Goal: Information Seeking & Learning: Learn about a topic

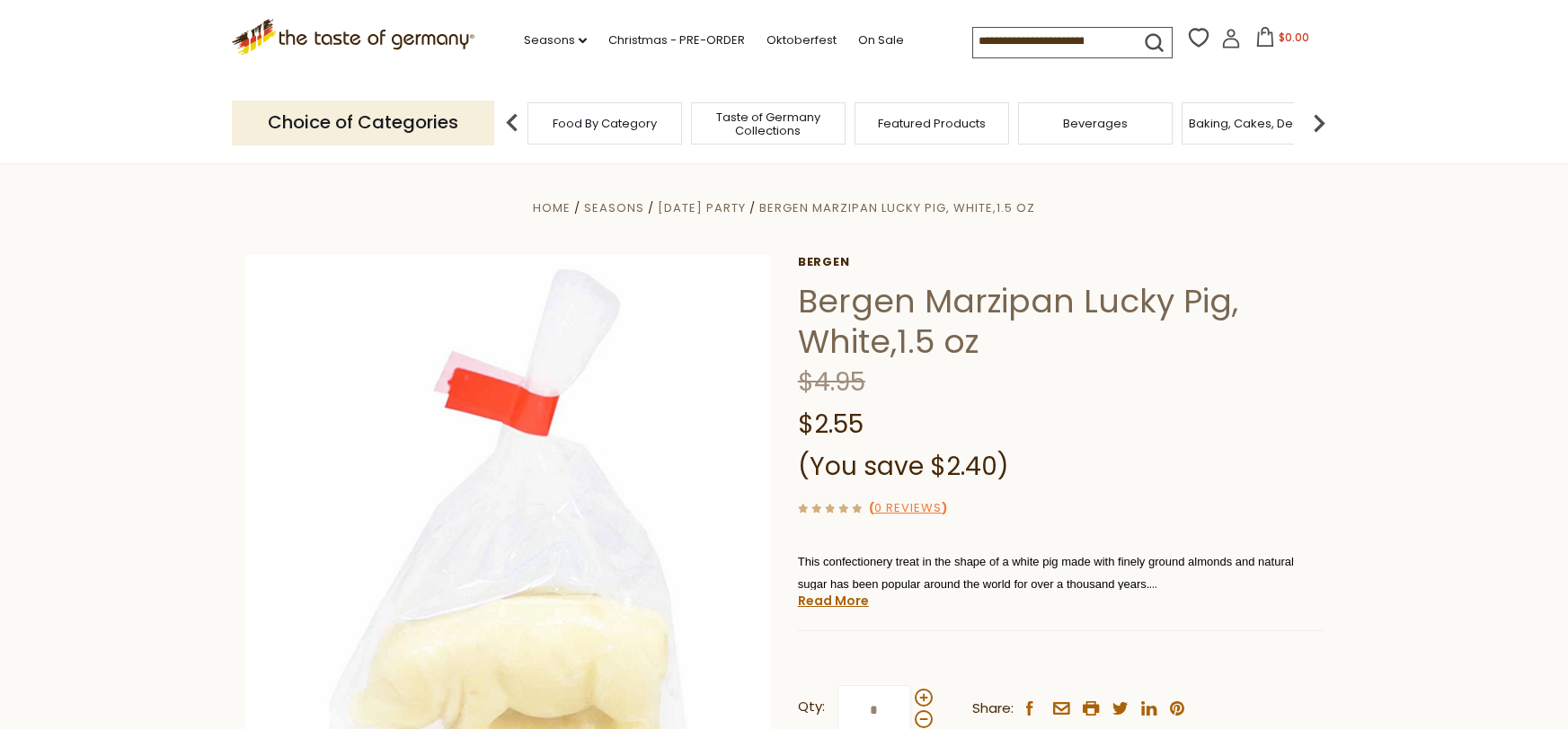
click at [1142, 38] on icon "submit" at bounding box center [1154, 43] width 24 height 24
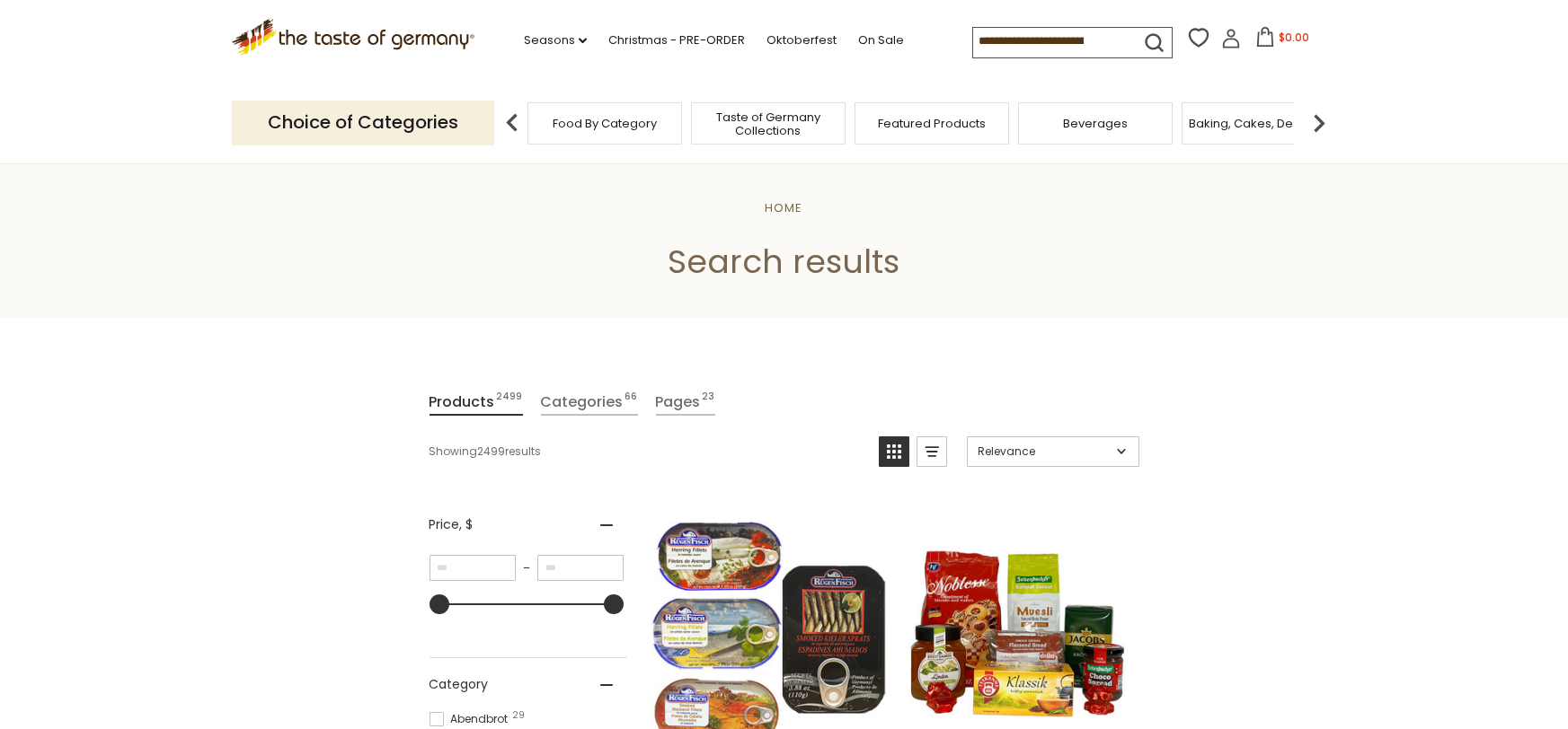
click at [995, 38] on input at bounding box center [1049, 40] width 152 height 25
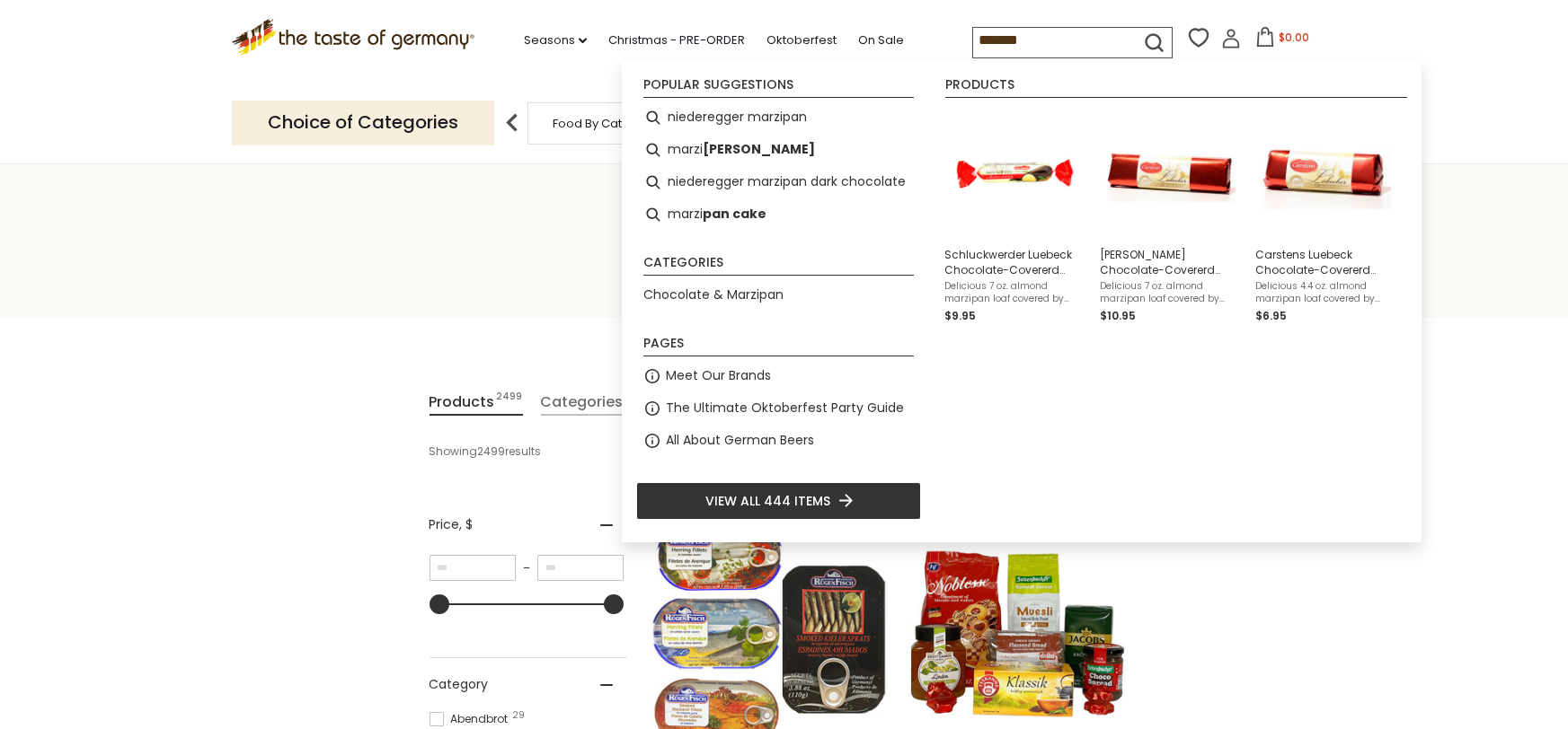
type input "********"
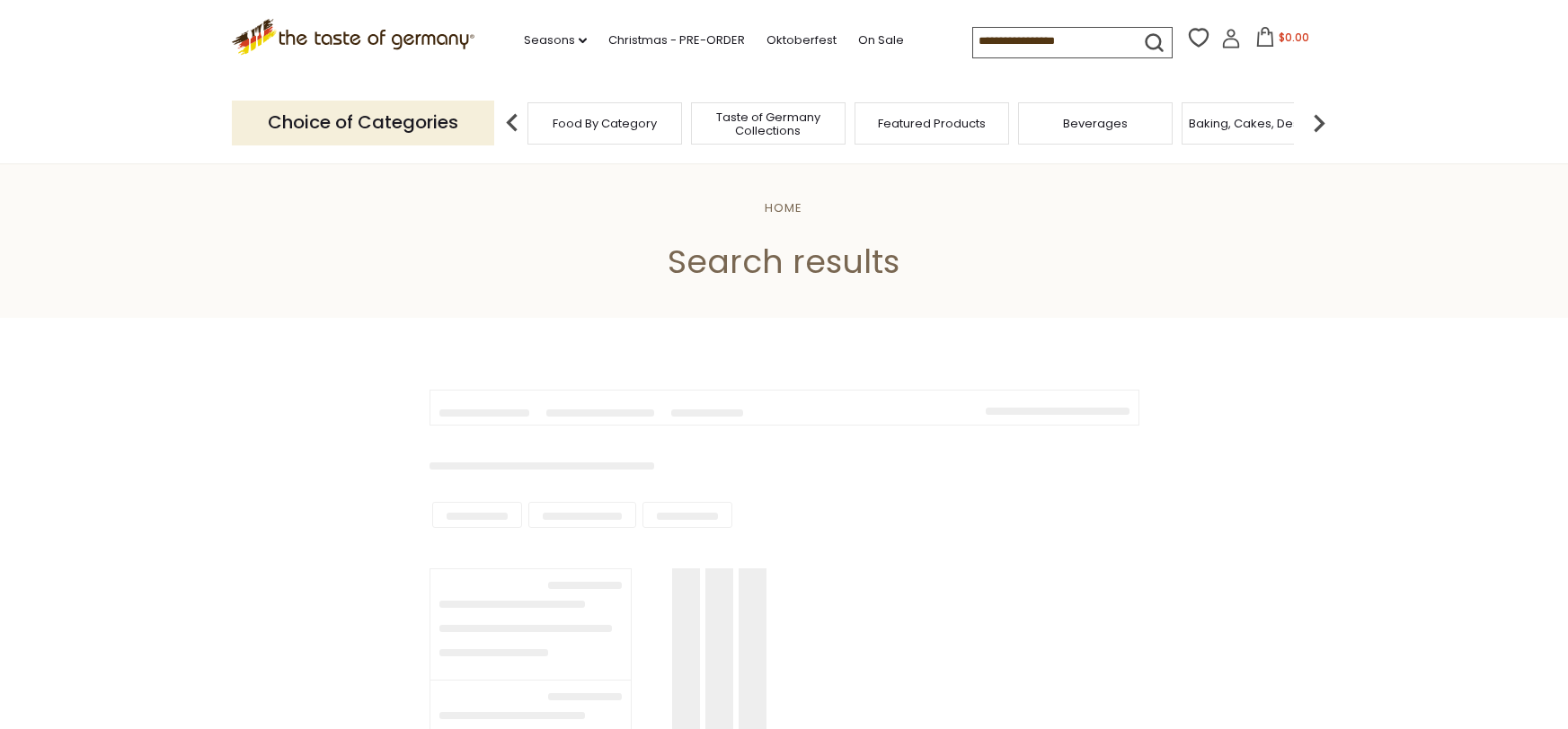
type input "********"
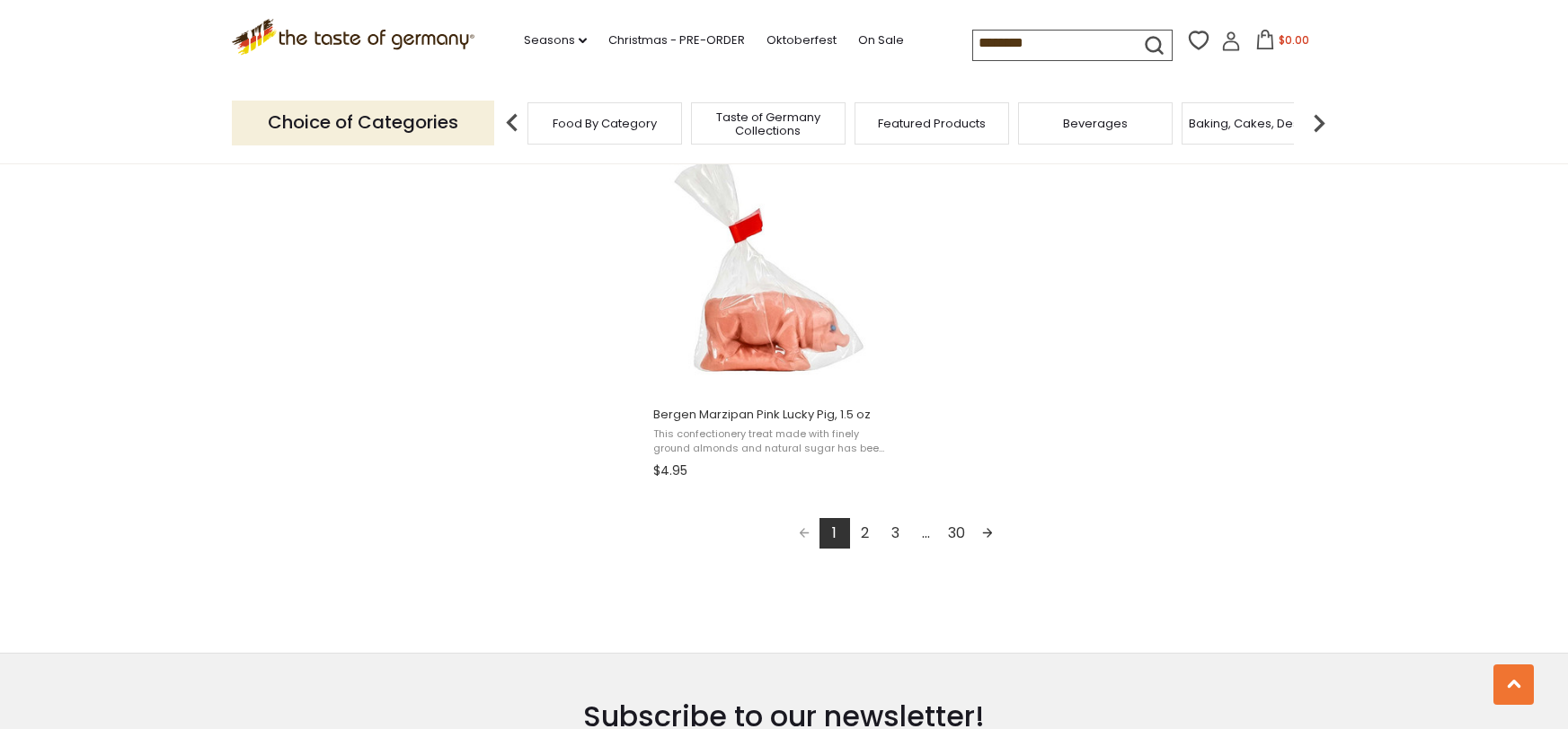
scroll to position [3142, 0]
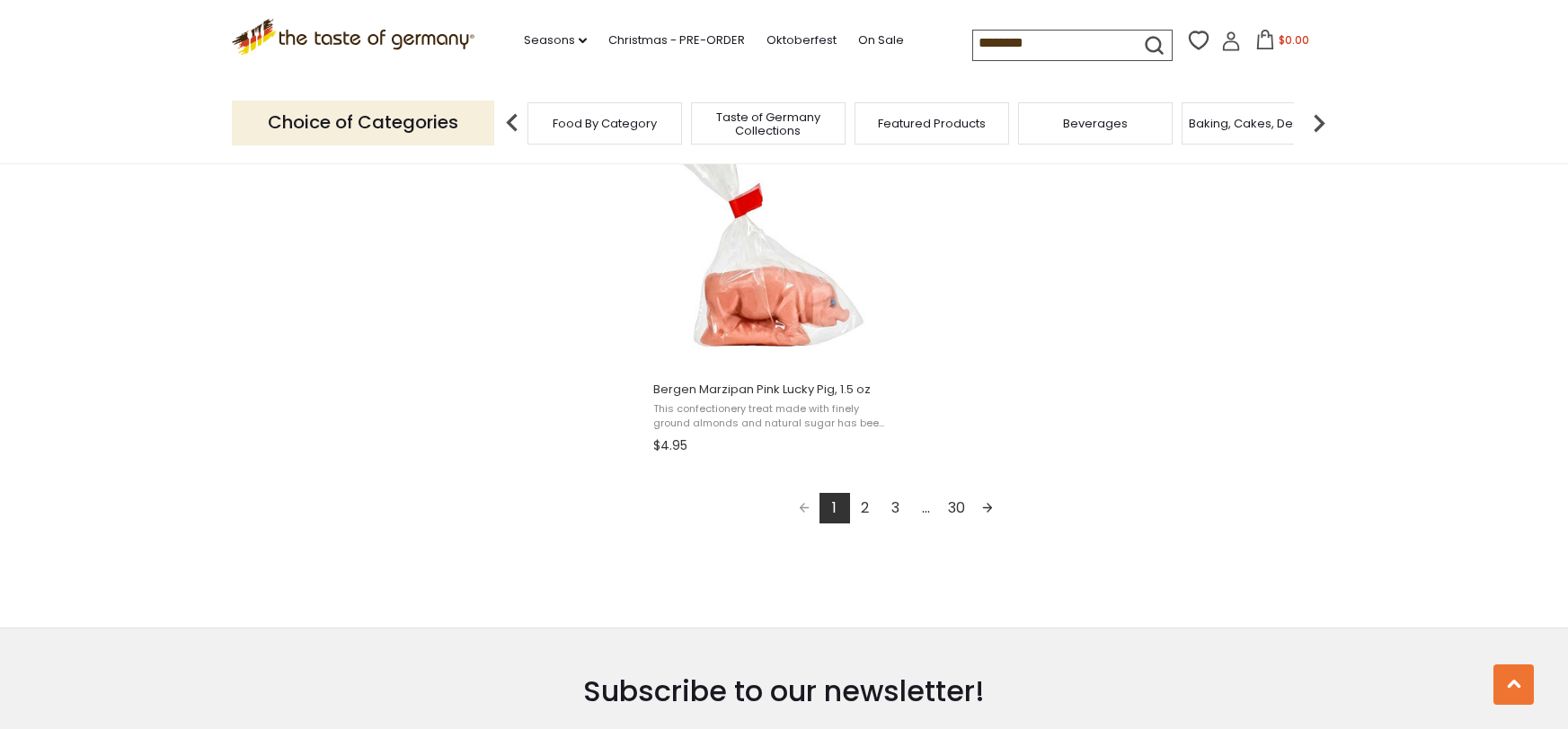
click at [861, 513] on link "2" at bounding box center [866, 508] width 31 height 31
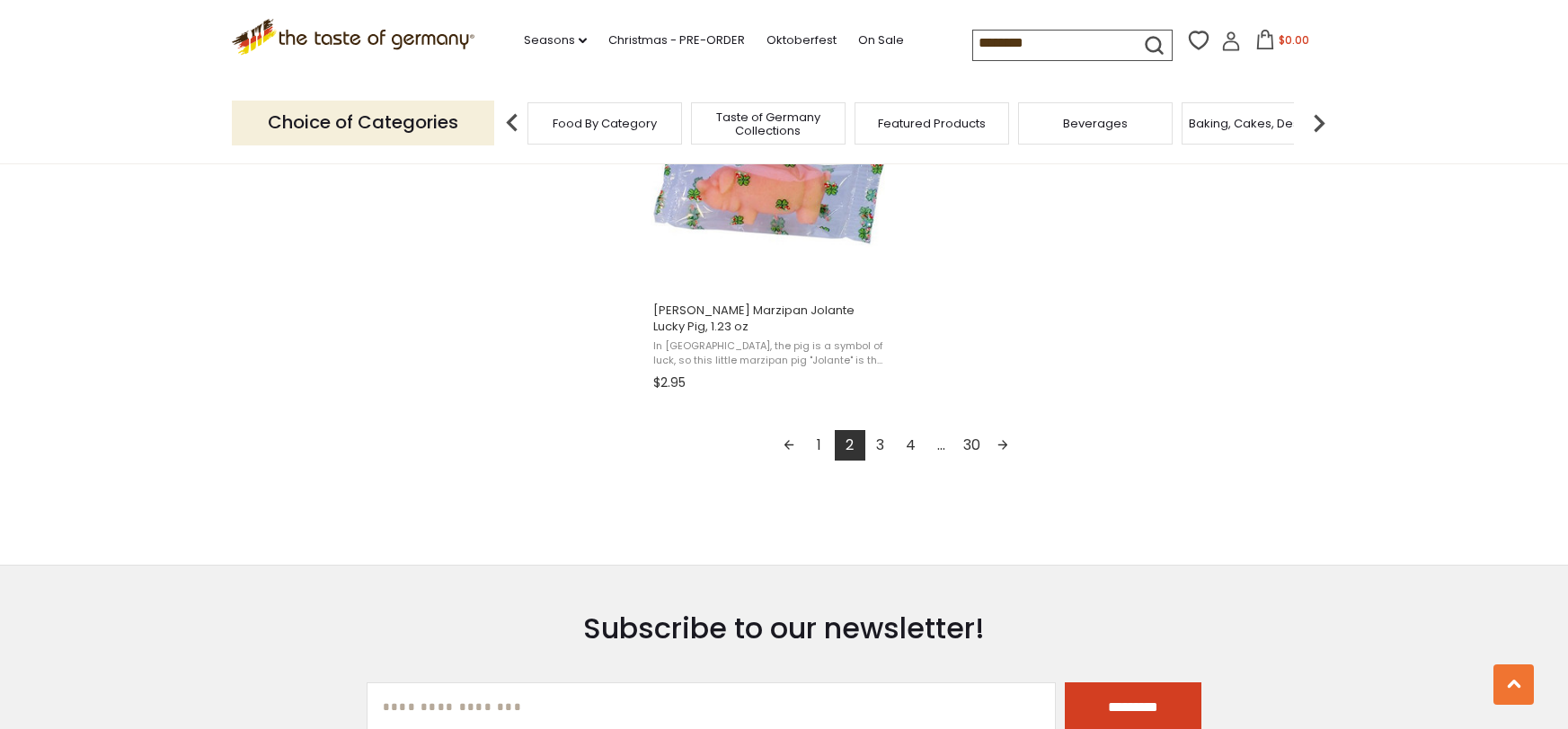
scroll to position [3222, 0]
click at [879, 449] on link "3" at bounding box center [880, 444] width 31 height 31
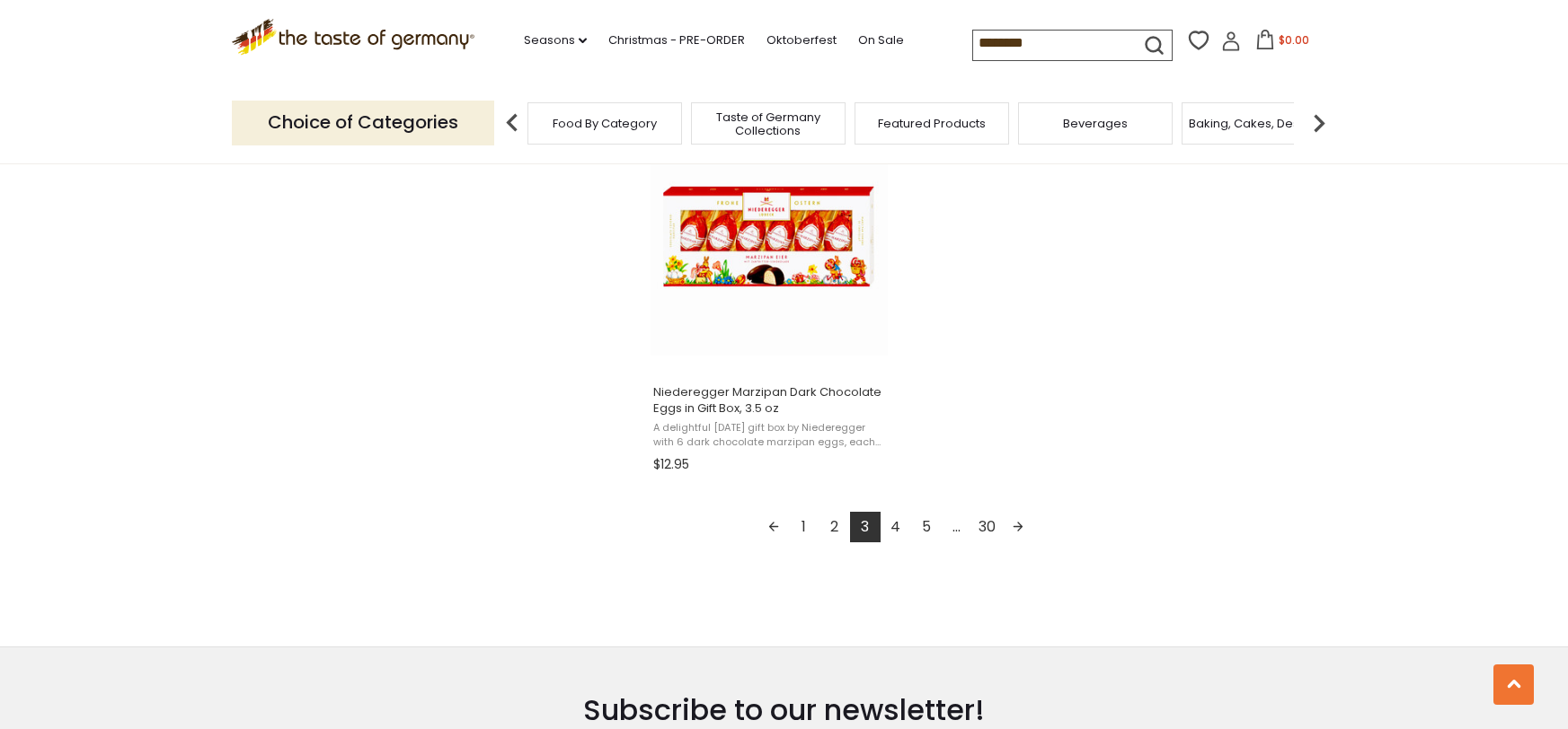
scroll to position [3223, 0]
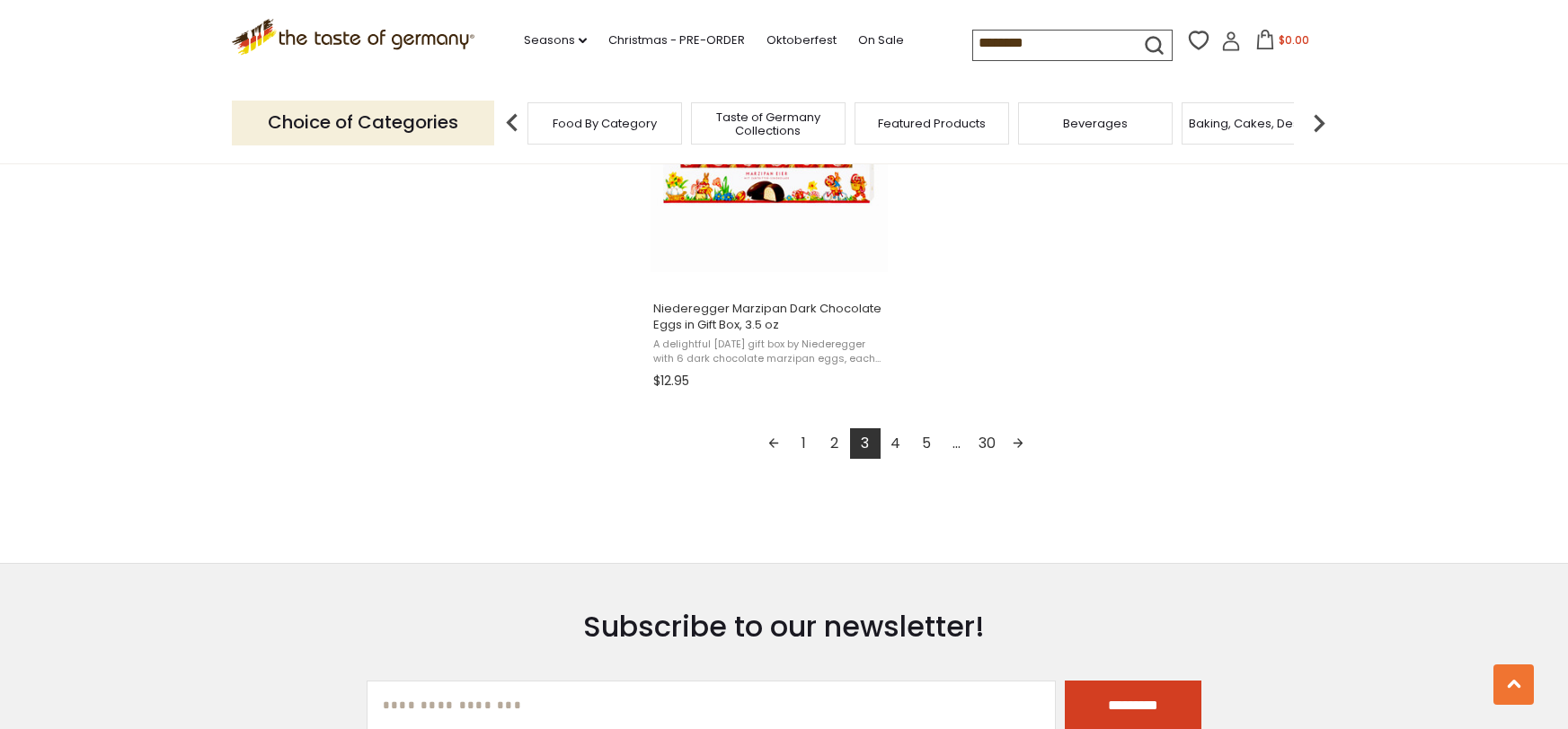
click at [899, 448] on link "4" at bounding box center [895, 443] width 31 height 31
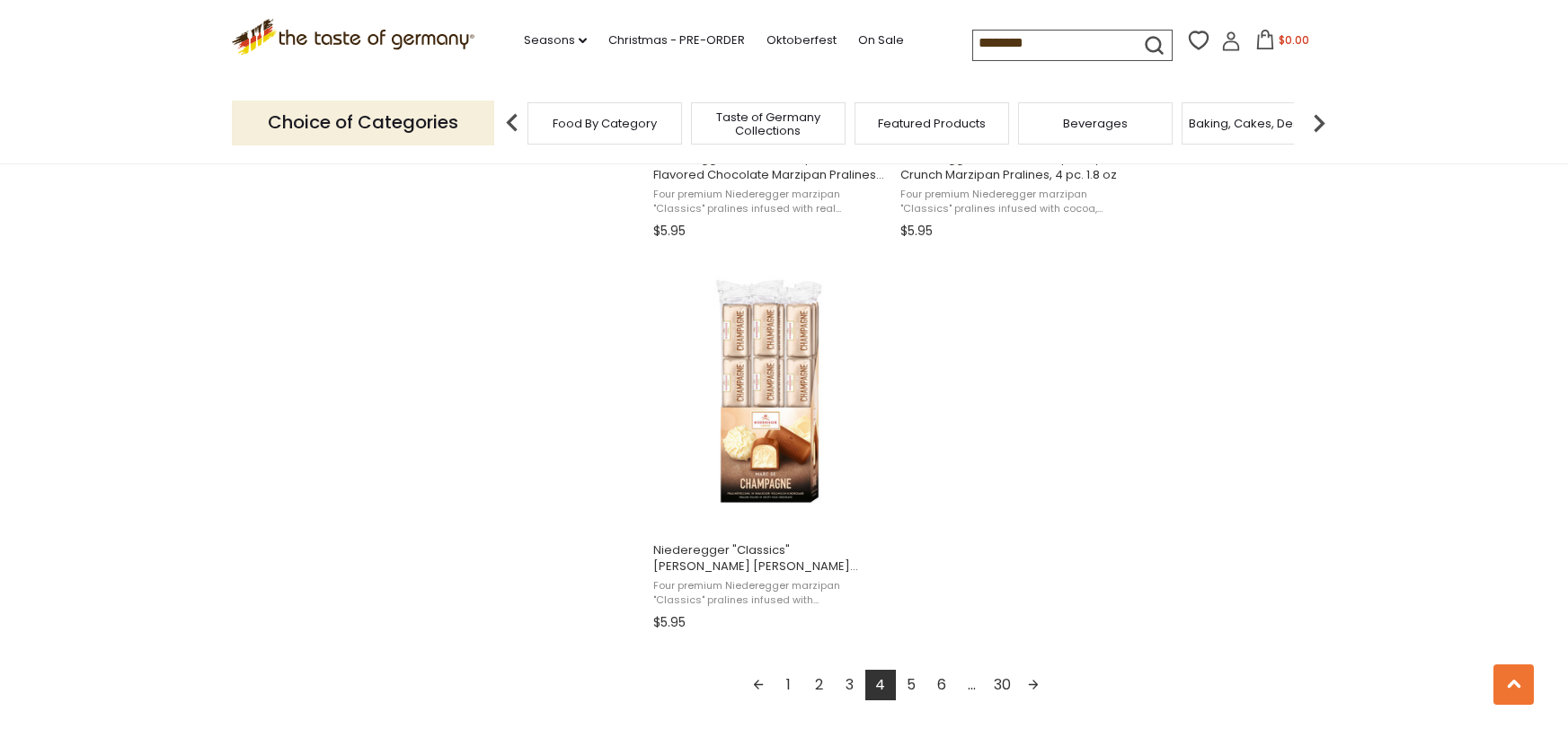
scroll to position [2982, 0]
click at [907, 684] on link "5" at bounding box center [911, 685] width 31 height 31
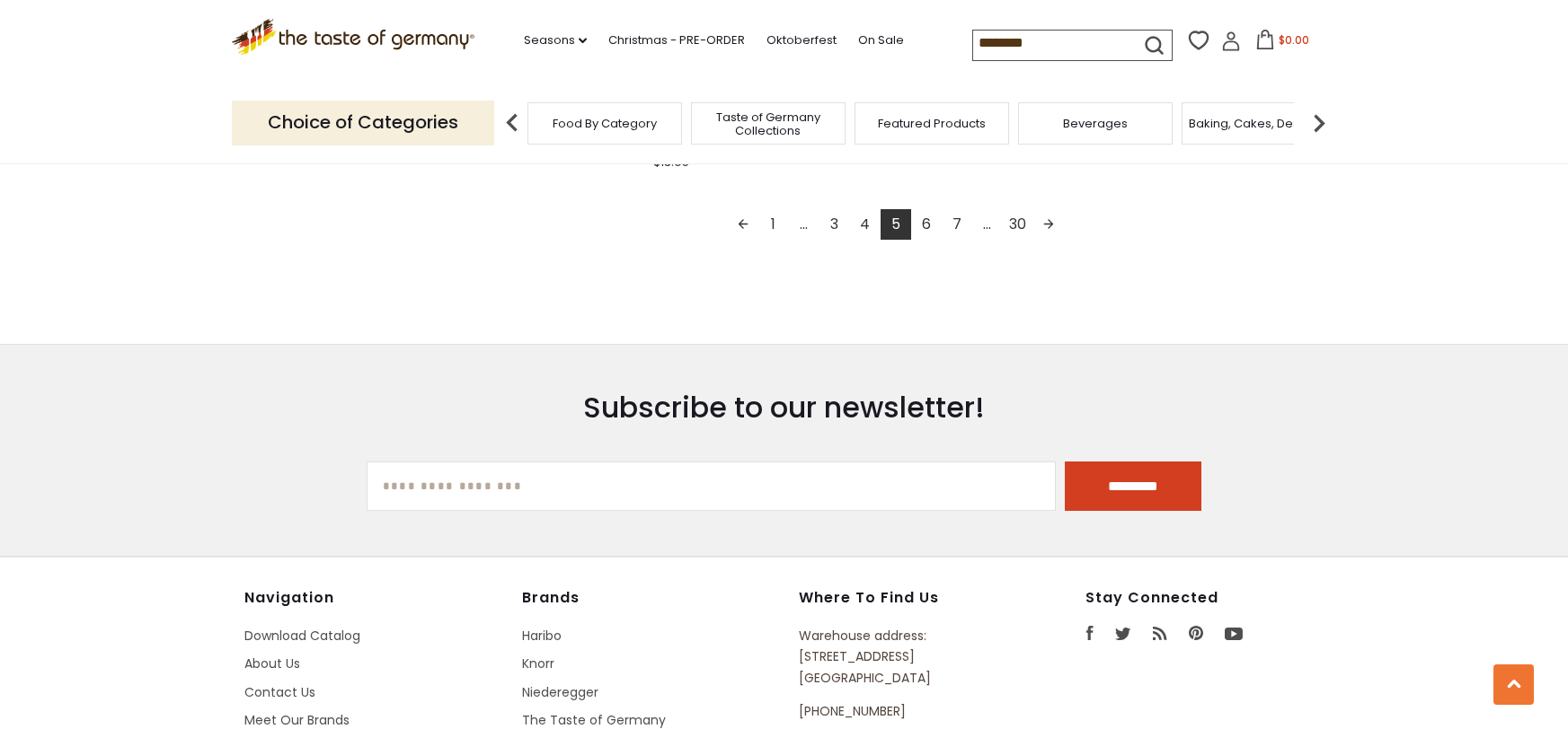
scroll to position [3439, 0]
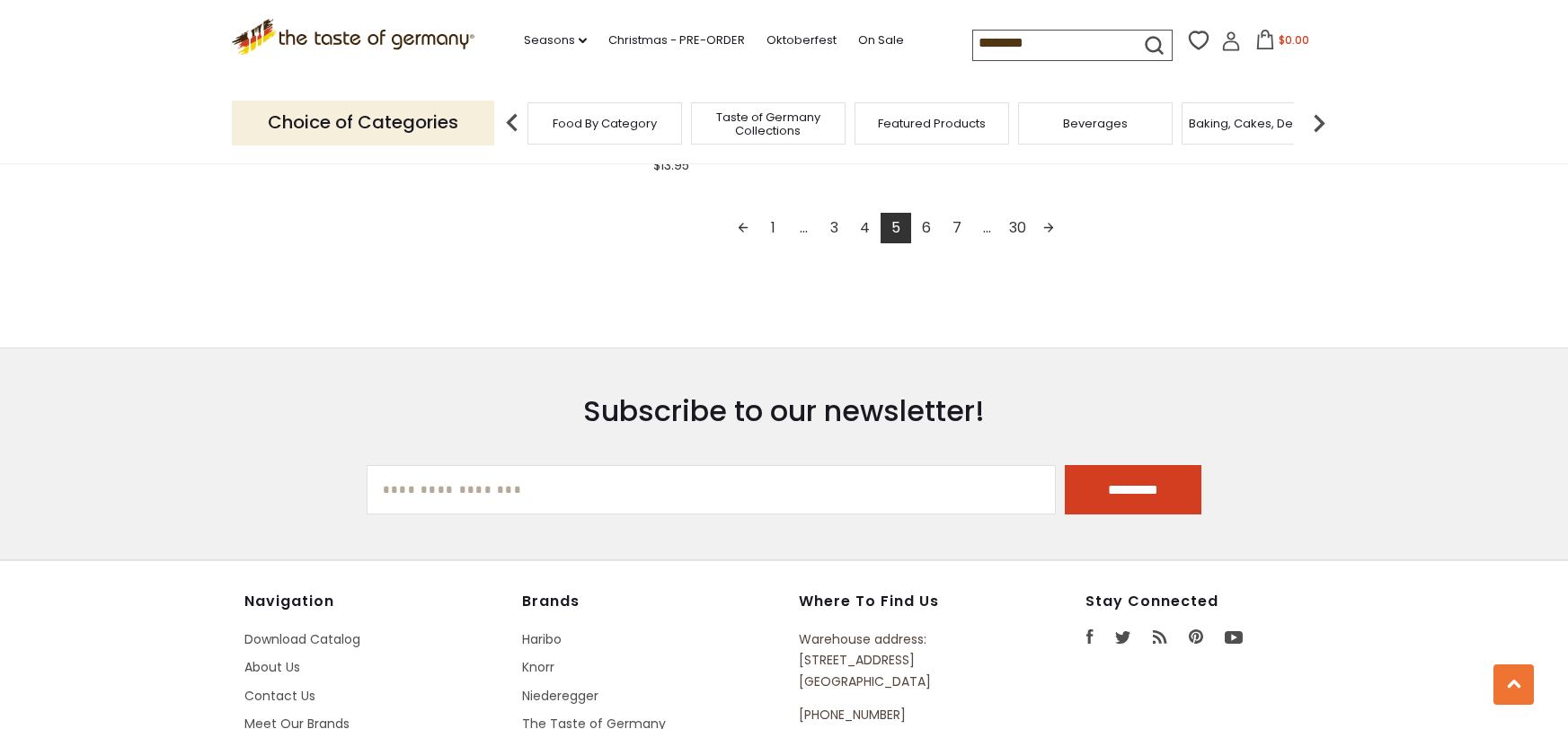
click at [934, 221] on link "6" at bounding box center [926, 228] width 31 height 31
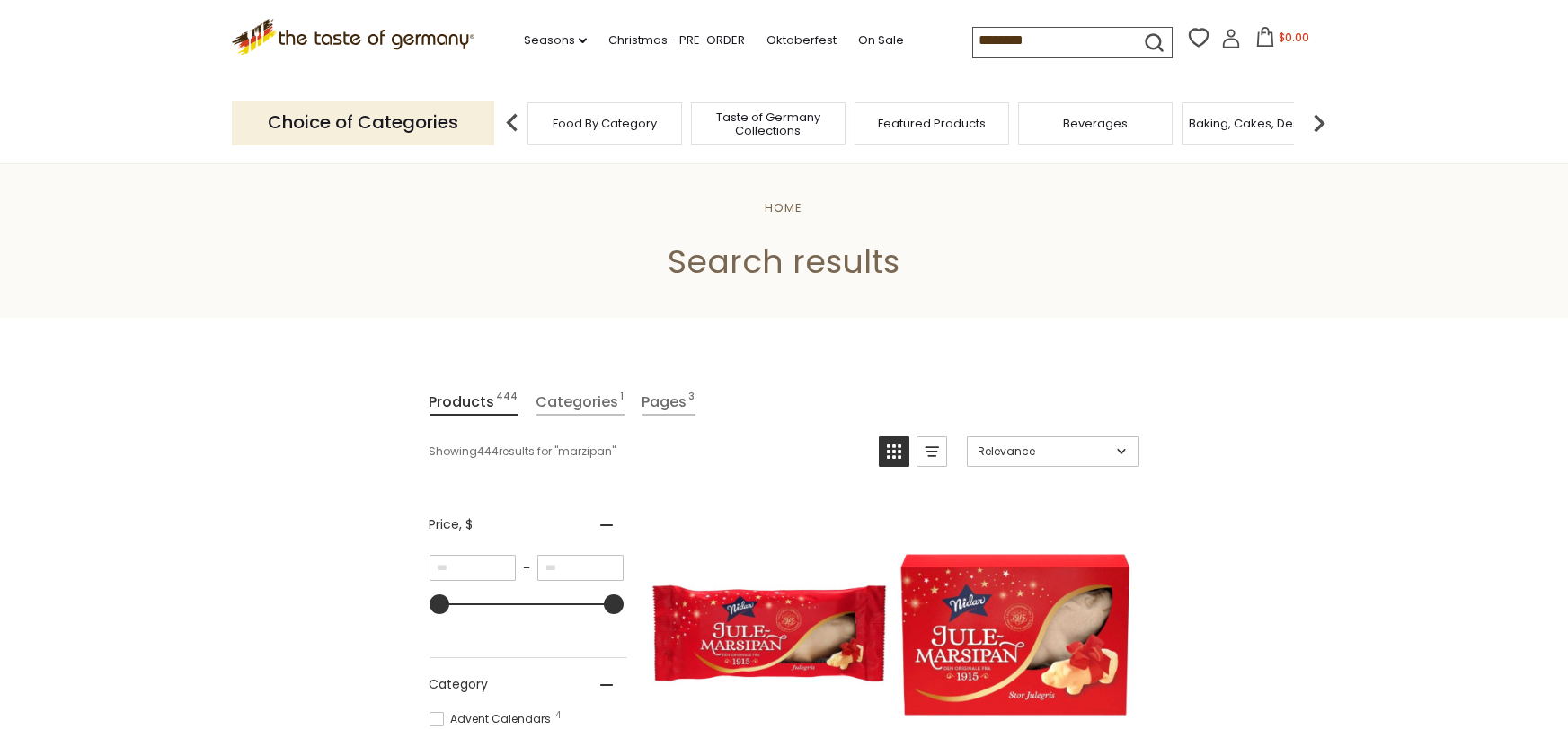
click at [375, 115] on p "Choice of Categories" at bounding box center [363, 122] width 263 height 44
click at [508, 119] on img at bounding box center [512, 123] width 36 height 36
click at [1321, 123] on img at bounding box center [1319, 123] width 36 height 36
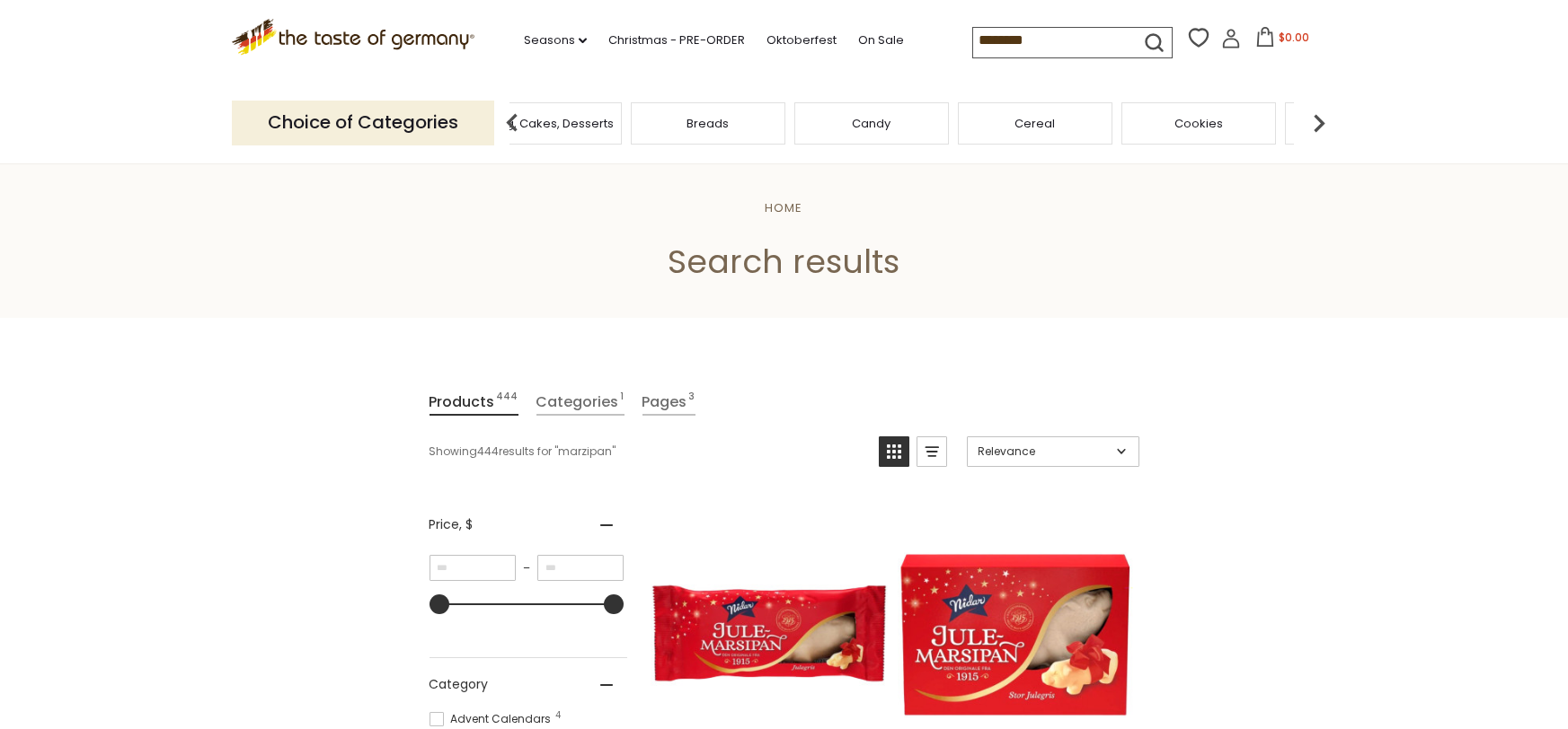
click at [1322, 123] on img at bounding box center [1319, 123] width 36 height 36
click at [1322, 124] on img at bounding box center [1319, 123] width 36 height 36
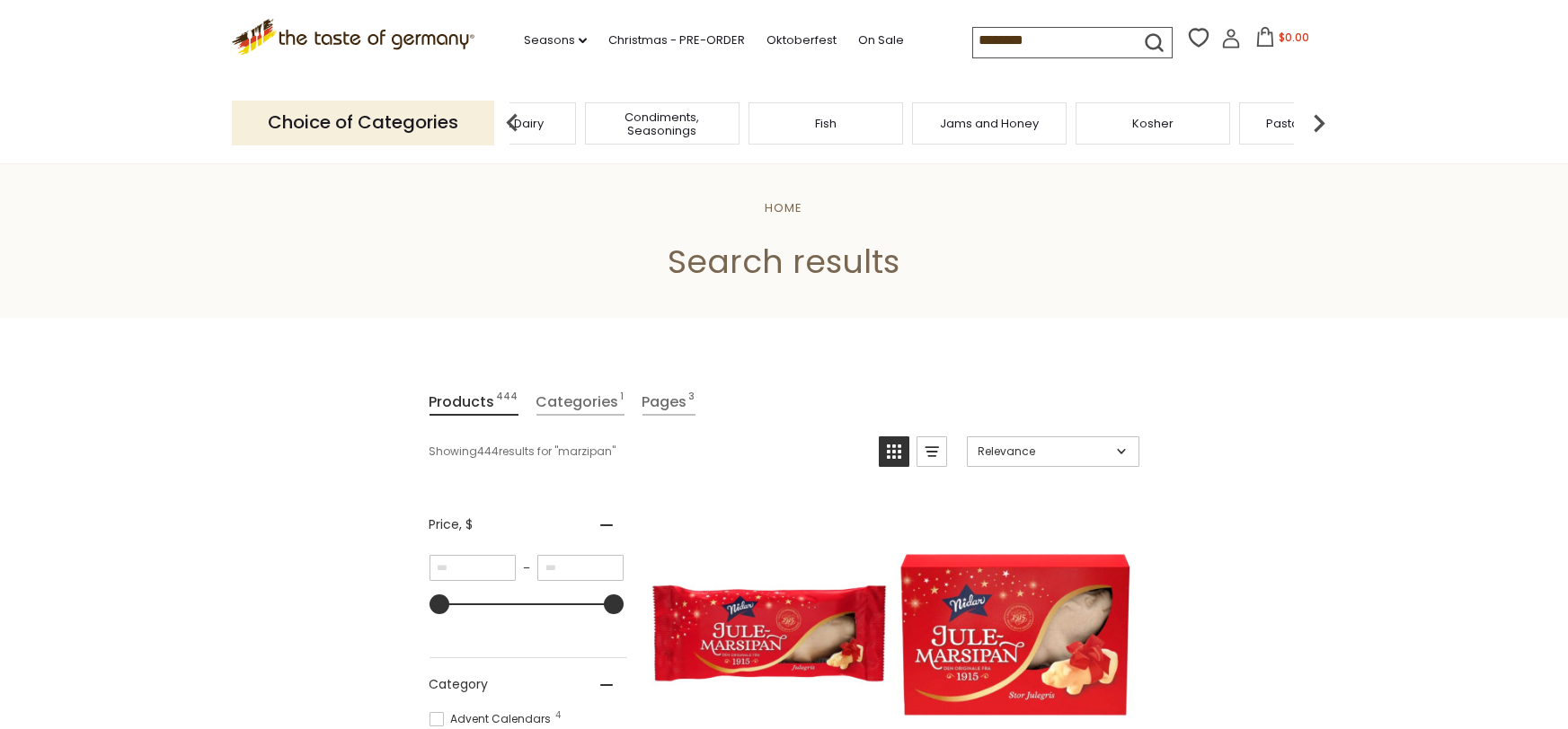
click at [1322, 124] on img at bounding box center [1319, 123] width 36 height 36
click at [1323, 127] on img at bounding box center [1319, 123] width 36 height 36
click at [1013, 116] on span "Pickled Vegetables" at bounding box center [1004, 123] width 115 height 13
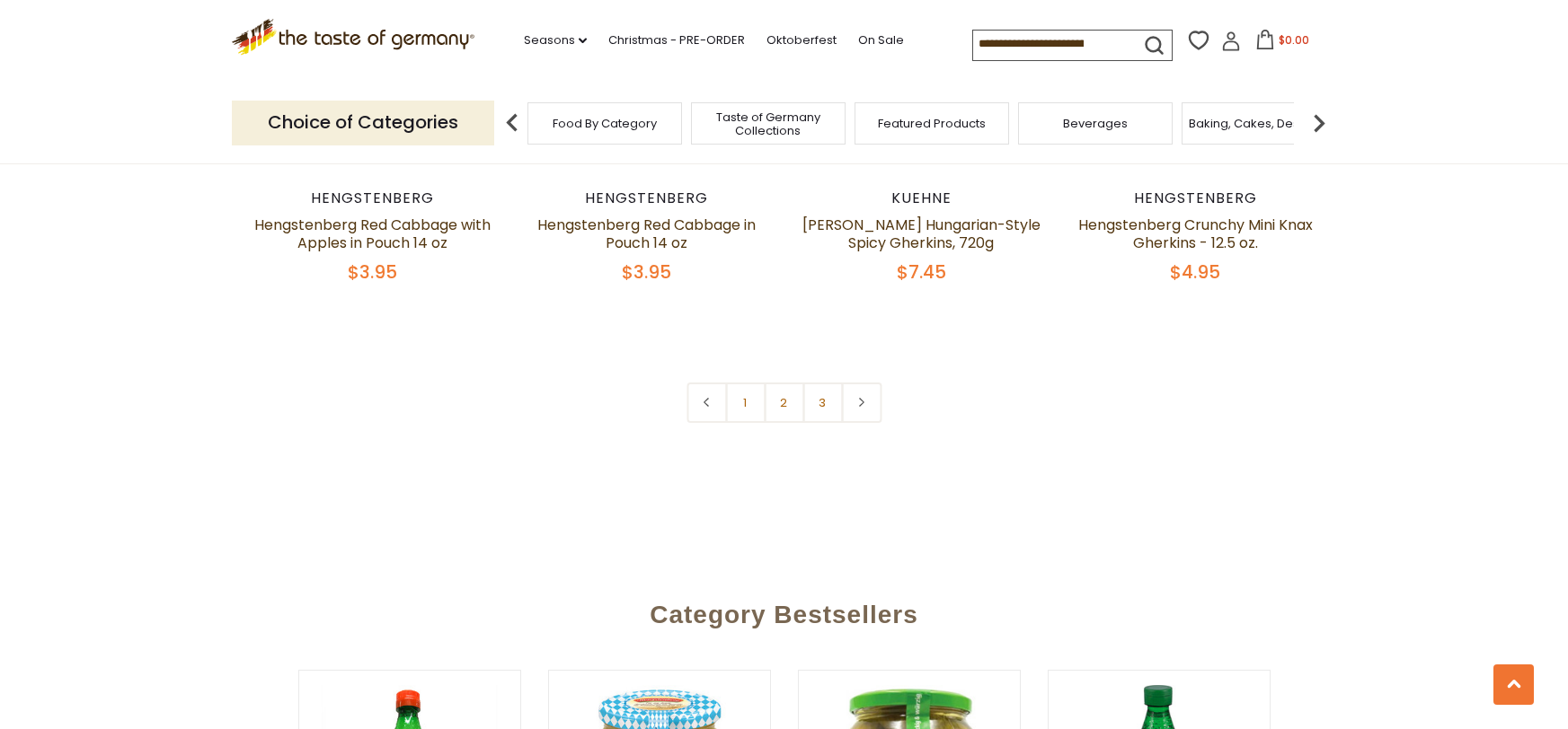
scroll to position [4365, 0]
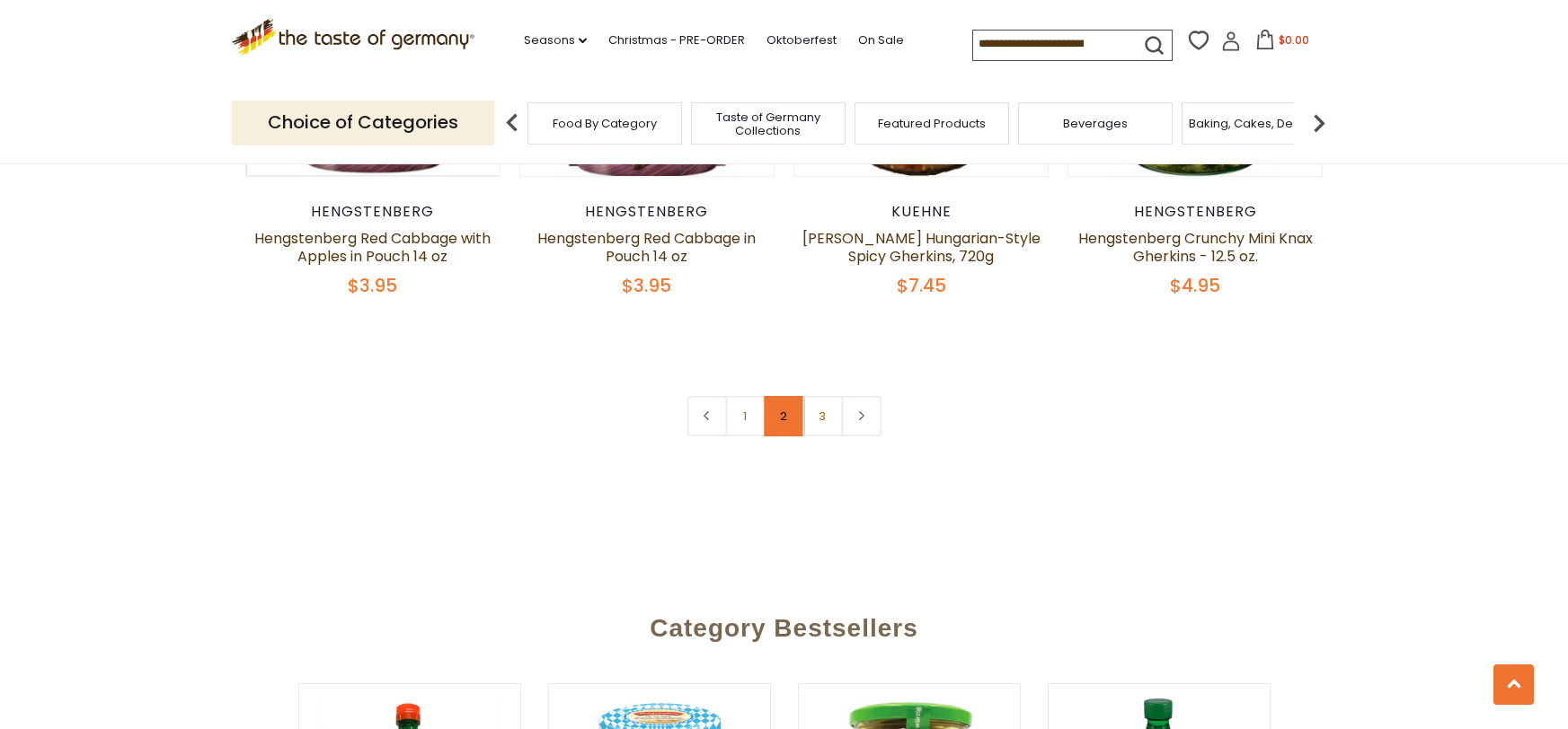
click at [775, 396] on link "2" at bounding box center [784, 415] width 40 height 40
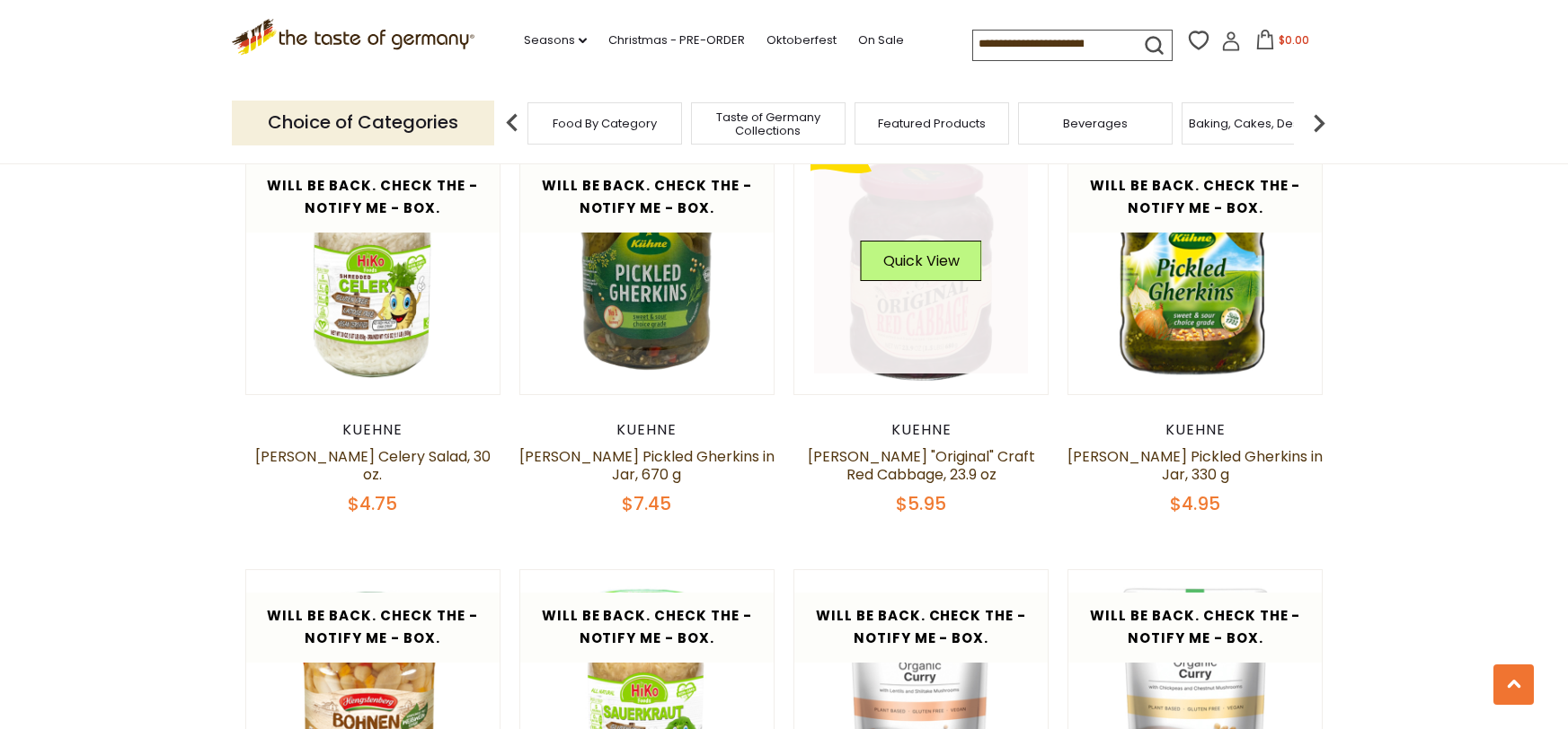
scroll to position [2761, 0]
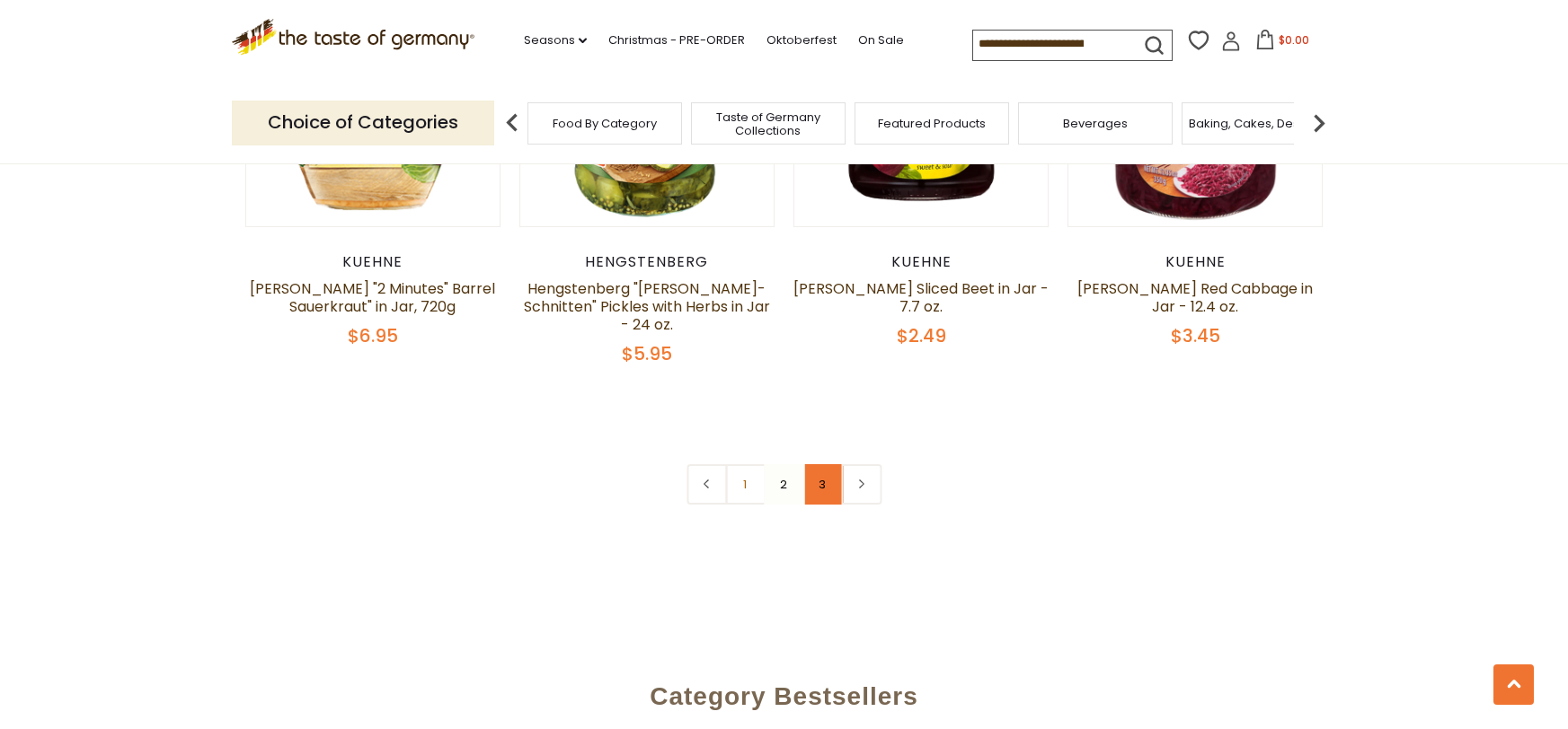
click at [818, 465] on link "3" at bounding box center [822, 484] width 40 height 40
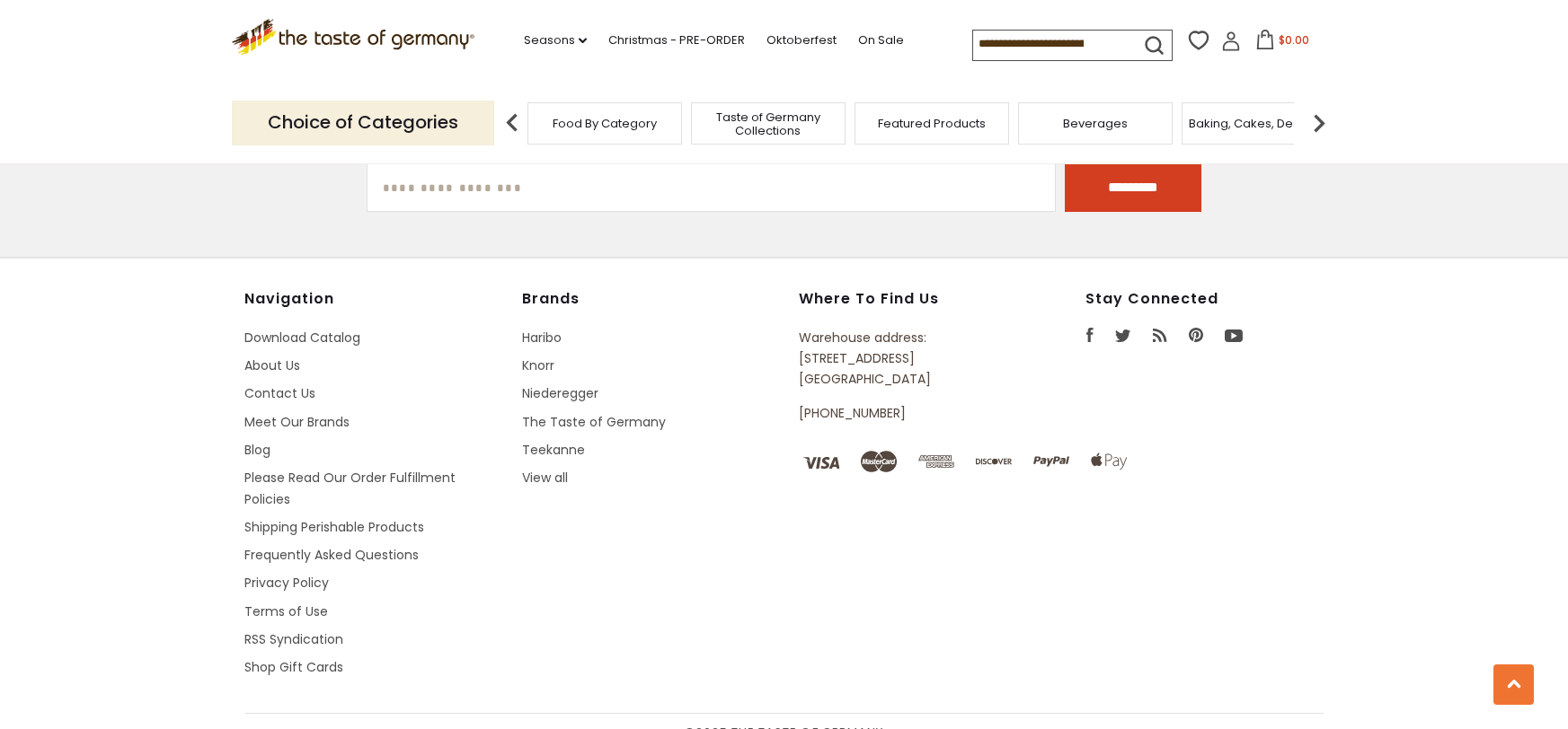
scroll to position [3638, 0]
click at [316, 517] on link "Shipping Perishable Products" at bounding box center [334, 525] width 180 height 18
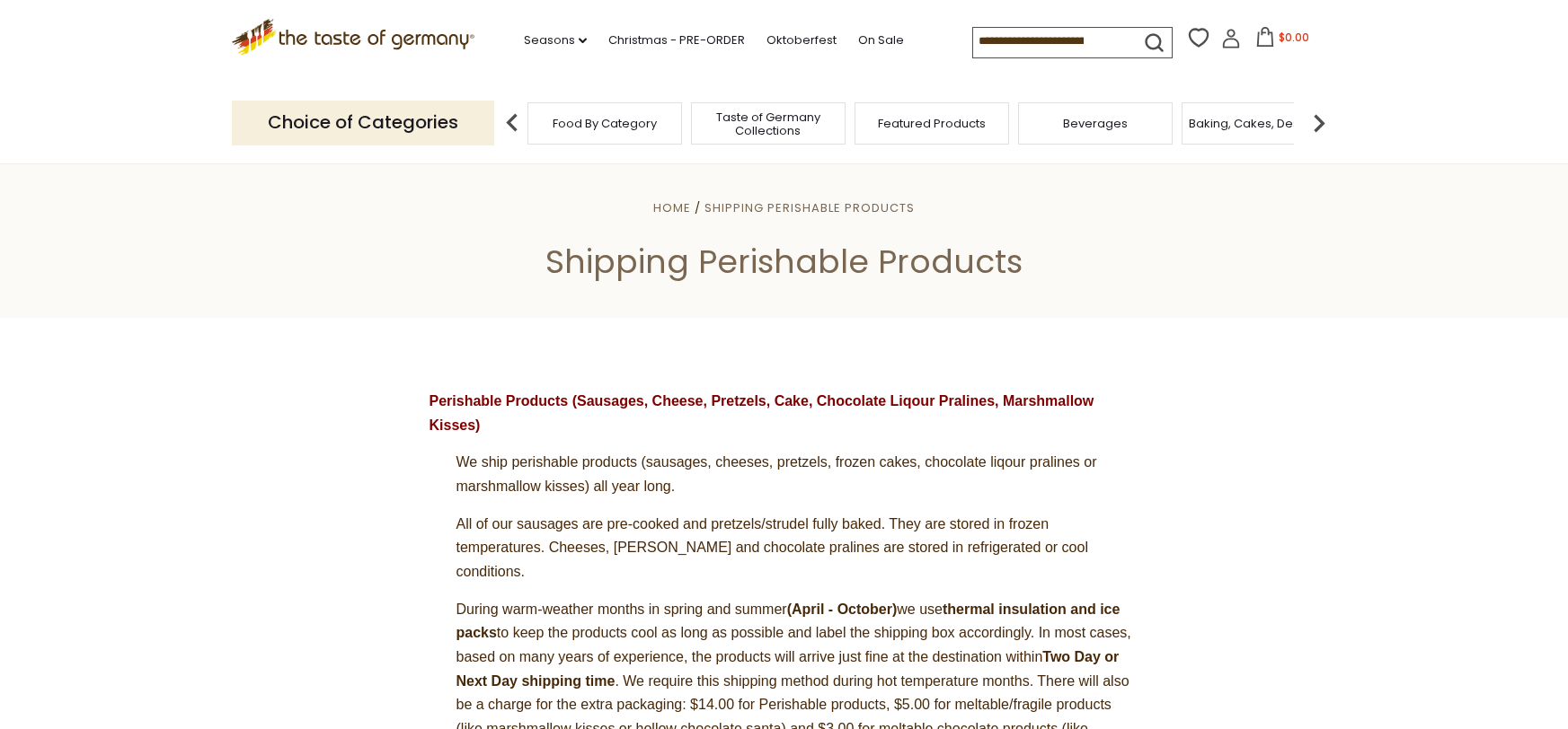
click at [330, 31] on icon ".st0{fill:#EDD300;} .st1{fill:#D33E21;}" at bounding box center [353, 37] width 243 height 37
